Goal: Consume media (video, audio)

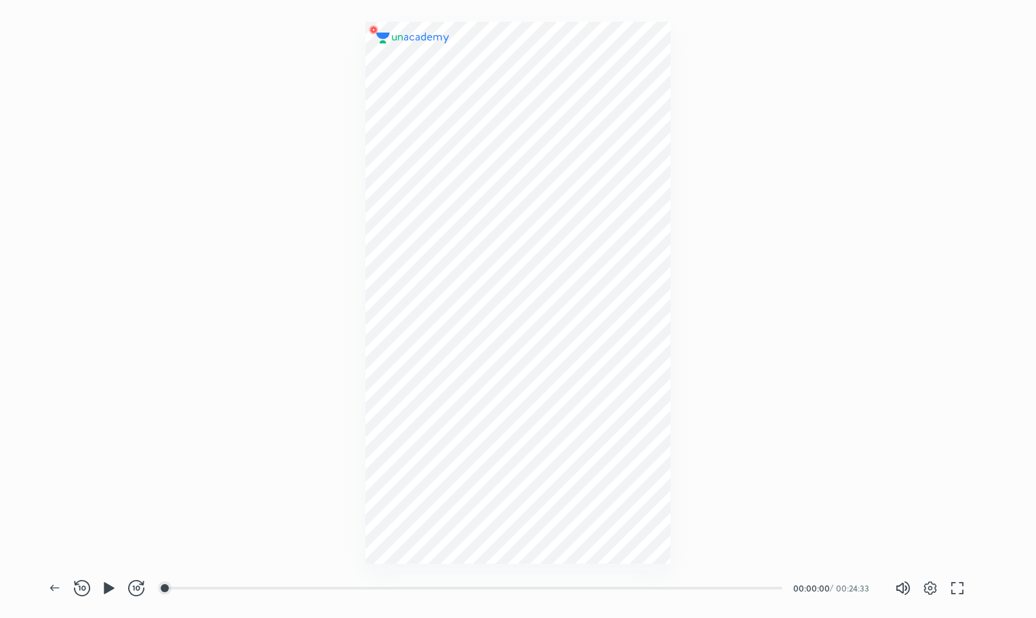
scroll to position [618, 1036]
click at [313, 588] on div at bounding box center [311, 587] width 11 height 11
click at [367, 590] on div at bounding box center [365, 587] width 11 height 11
click at [389, 591] on div at bounding box center [383, 587] width 11 height 11
click at [414, 587] on div at bounding box center [412, 587] width 11 height 11
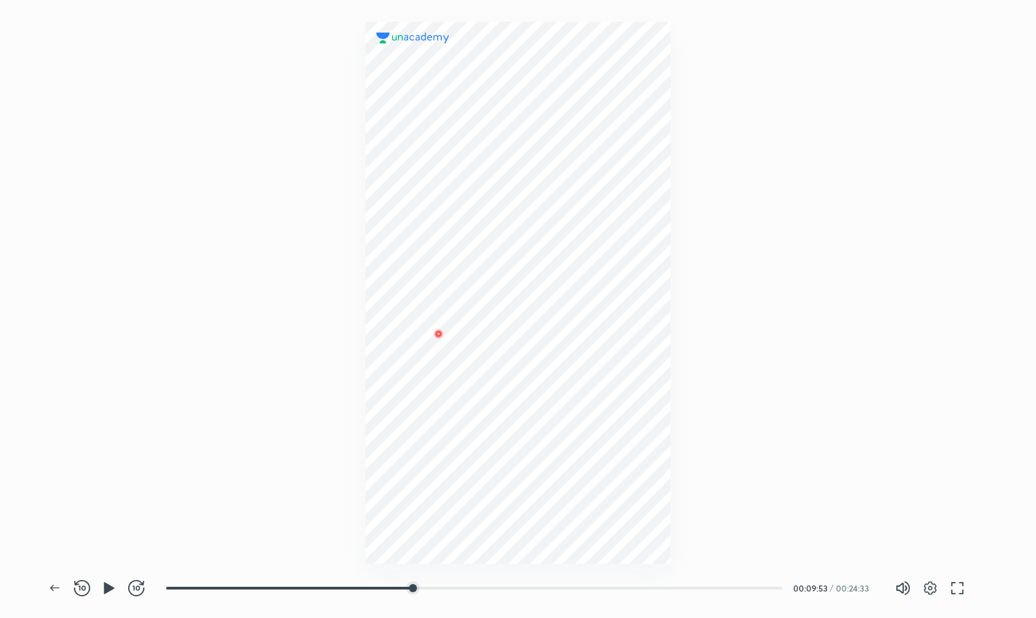
click at [842, 346] on div at bounding box center [518, 281] width 1036 height 563
click at [104, 588] on icon "button" at bounding box center [109, 588] width 10 height 12
click at [369, 588] on div at bounding box center [368, 587] width 11 height 11
click at [390, 586] on div at bounding box center [389, 587] width 11 height 11
click at [409, 584] on div at bounding box center [406, 587] width 11 height 11
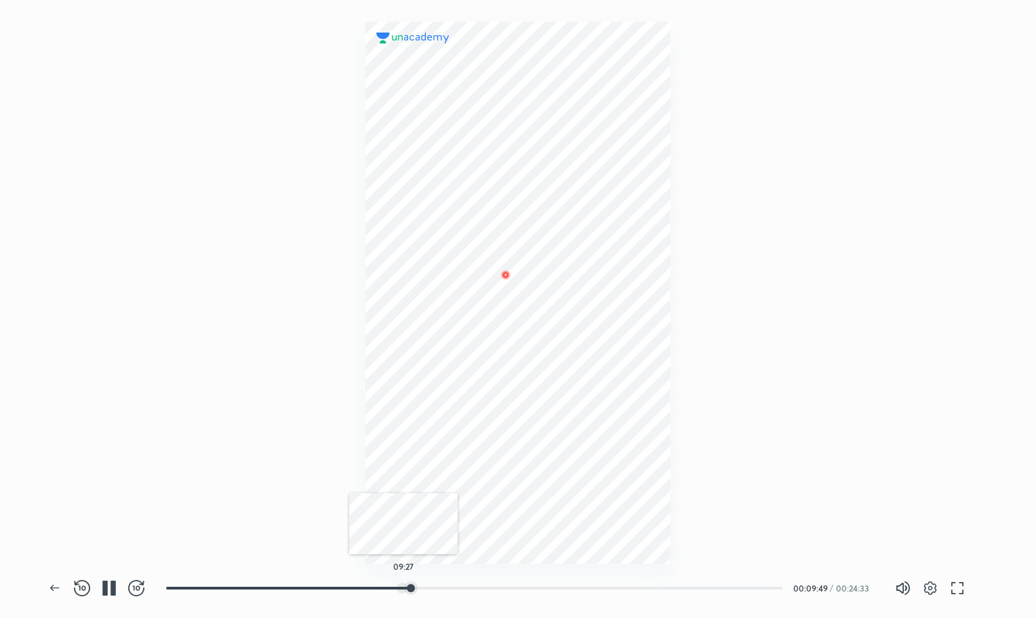
click at [403, 588] on div at bounding box center [402, 587] width 11 height 11
click at [422, 586] on div at bounding box center [420, 587] width 11 height 11
click at [443, 582] on div at bounding box center [442, 587] width 11 height 11
click at [463, 582] on div at bounding box center [461, 587] width 11 height 11
click at [483, 584] on div at bounding box center [482, 587] width 11 height 11
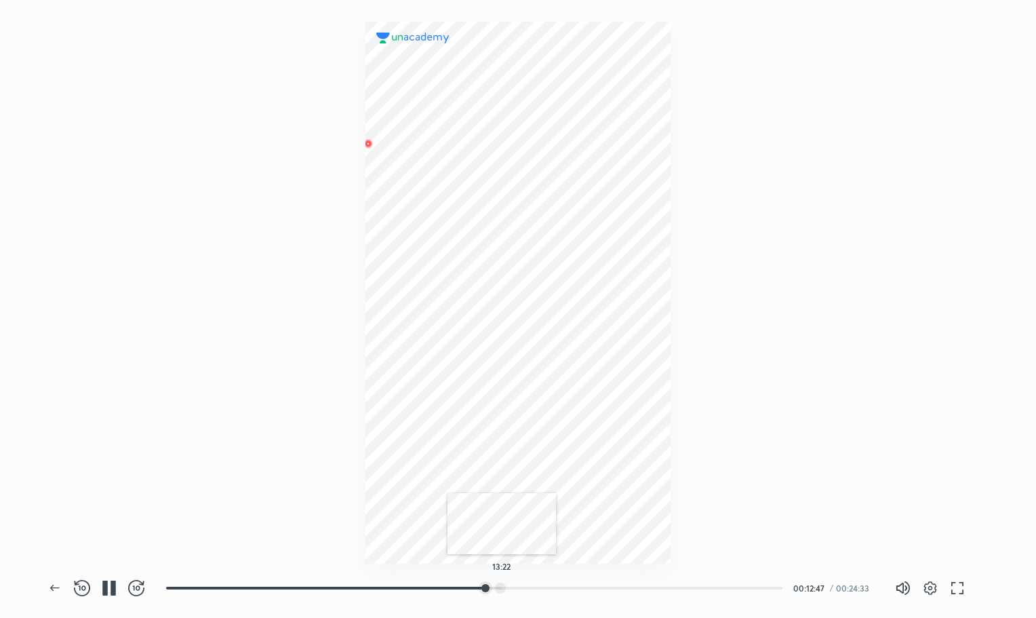
click at [502, 586] on div at bounding box center [500, 587] width 11 height 11
click at [529, 584] on div at bounding box center [527, 587] width 11 height 11
click at [550, 580] on div "14:59" at bounding box center [479, 588] width 627 height 16
click at [557, 588] on div at bounding box center [555, 587] width 11 height 11
click at [587, 588] on div at bounding box center [585, 587] width 11 height 11
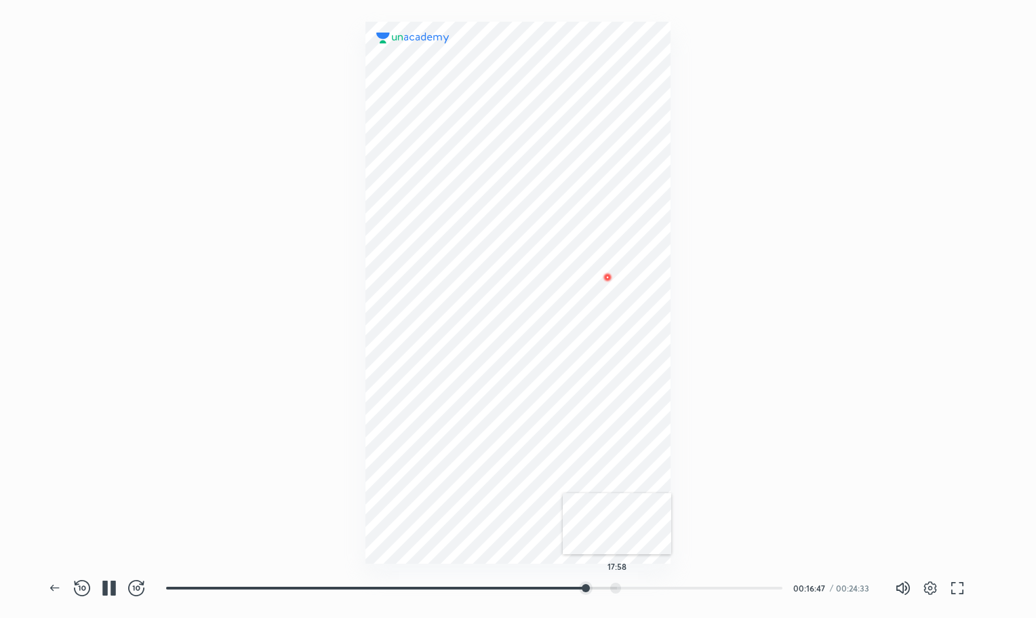
click at [617, 588] on div at bounding box center [615, 587] width 11 height 11
click at [658, 586] on div at bounding box center [656, 587] width 11 height 11
click at [679, 582] on div at bounding box center [677, 587] width 11 height 11
click at [709, 582] on div at bounding box center [707, 587] width 11 height 11
click at [733, 582] on div at bounding box center [731, 587] width 11 height 11
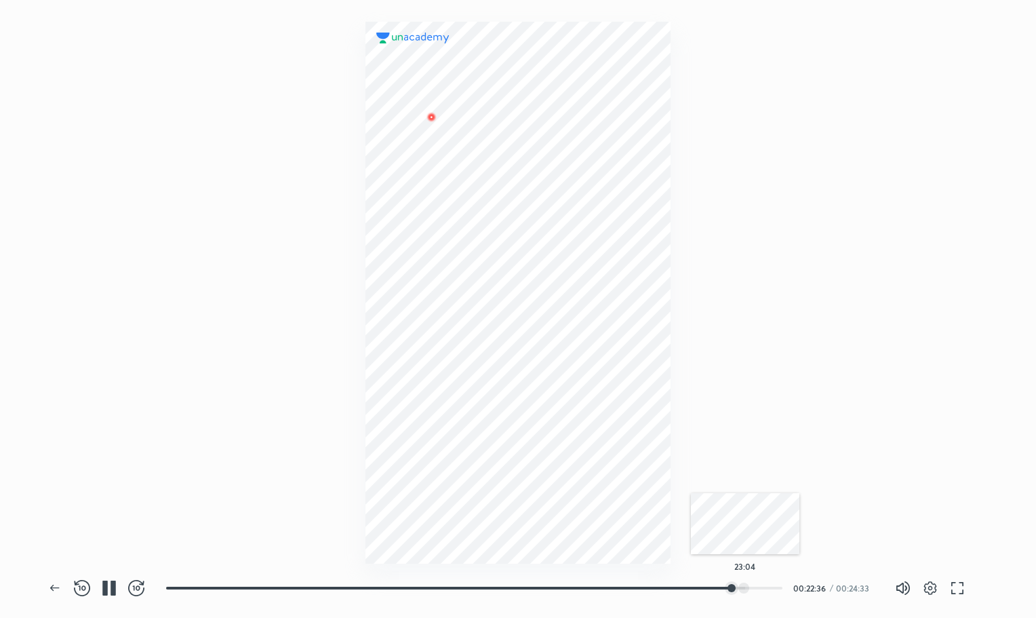
click at [745, 584] on div at bounding box center [743, 587] width 11 height 11
click at [758, 584] on div at bounding box center [757, 587] width 11 height 11
click at [772, 586] on div at bounding box center [770, 587] width 11 height 11
click at [52, 592] on icon "button" at bounding box center [55, 588] width 16 height 16
